Goal: Navigation & Orientation: Find specific page/section

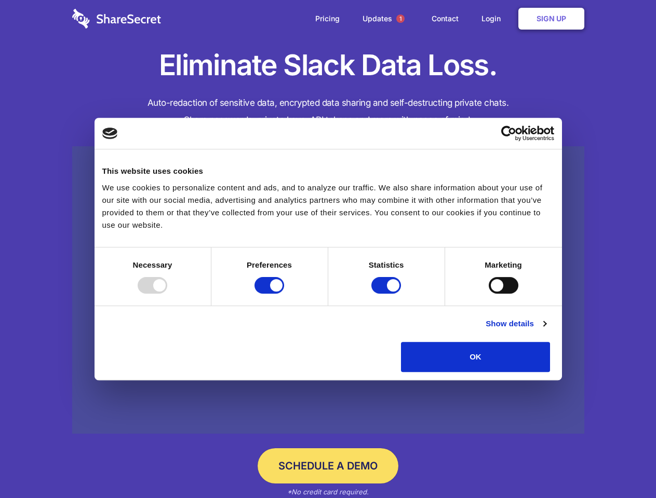
click at [167, 294] on div at bounding box center [153, 285] width 30 height 17
click at [284, 294] on input "Preferences" at bounding box center [269, 285] width 30 height 17
checkbox input "false"
click at [387, 294] on input "Statistics" at bounding box center [386, 285] width 30 height 17
checkbox input "false"
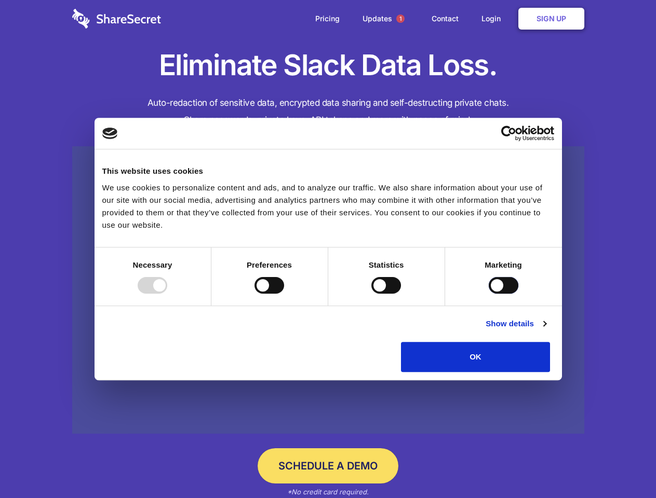
click at [488, 294] on input "Marketing" at bounding box center [503, 285] width 30 height 17
checkbox input "true"
click at [546, 330] on link "Show details" at bounding box center [515, 324] width 60 height 12
click at [0, 0] on li "Necessary 7 Necessary cookies help make a website usable by enabling basic func…" at bounding box center [0, 0] width 0 height 0
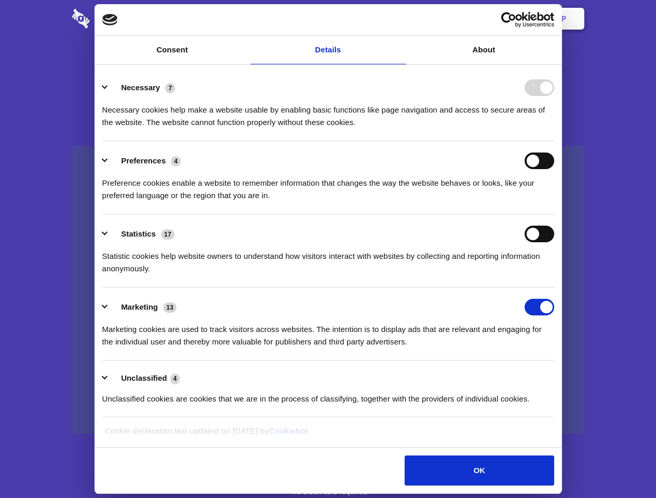
click at [400, 19] on span "1" at bounding box center [400, 19] width 8 height 8
